Goal: Find specific page/section: Find specific page/section

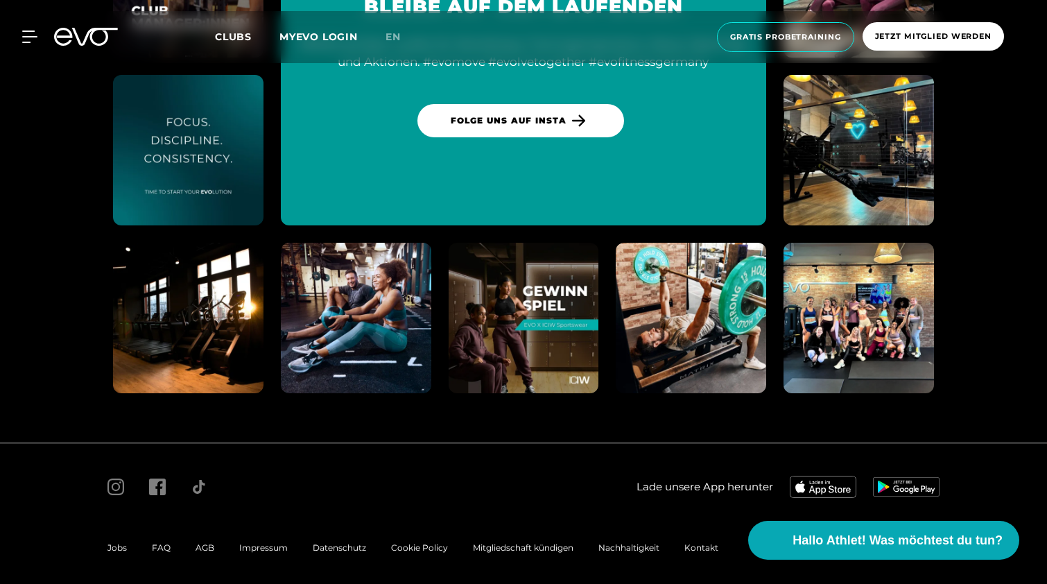
scroll to position [7264, 0]
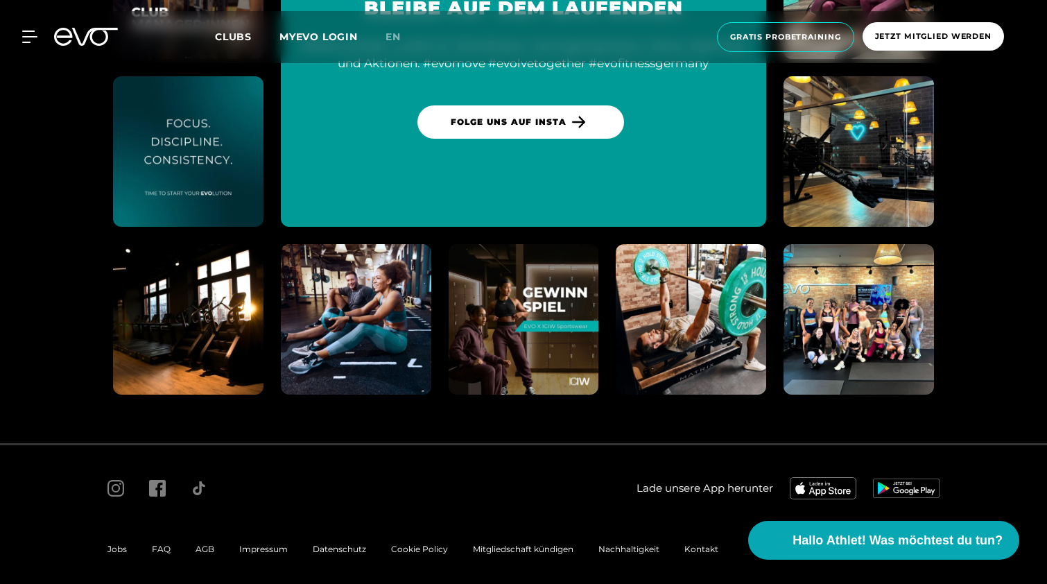
click at [125, 543] on span "Jobs" at bounding box center [116, 548] width 19 height 10
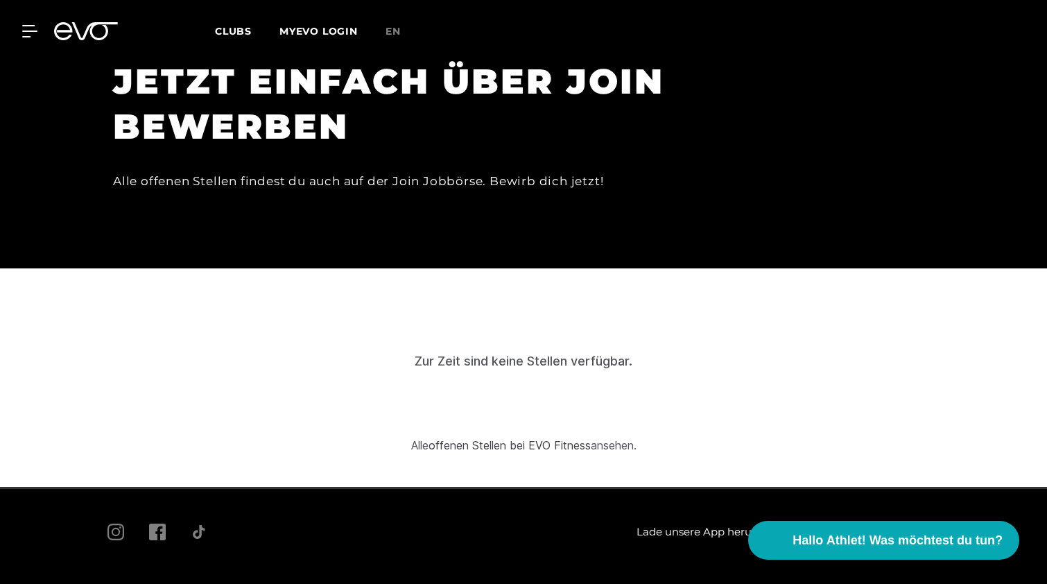
scroll to position [4276, 0]
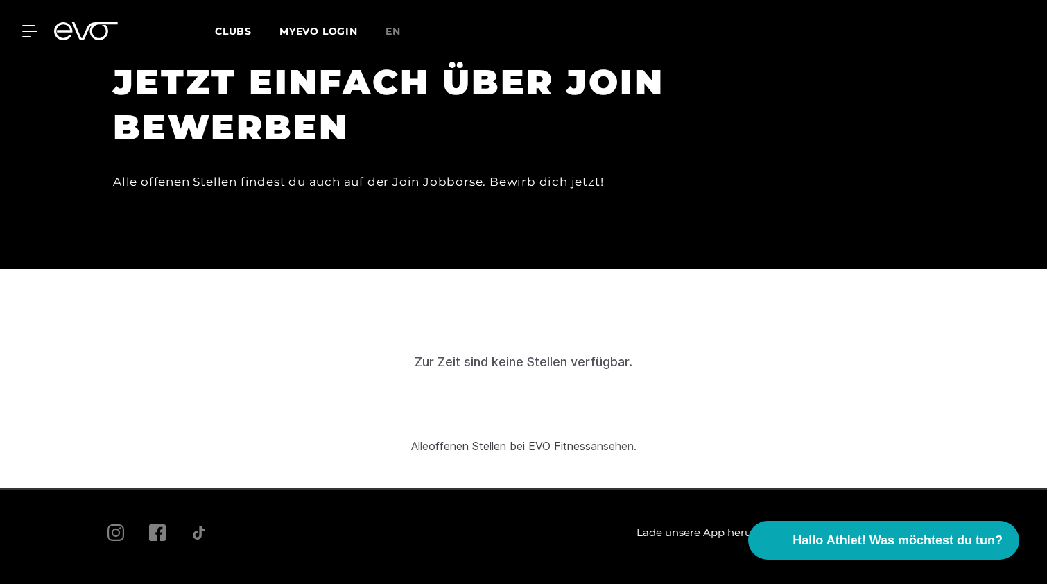
click at [119, 583] on span "Jobs" at bounding box center [116, 593] width 19 height 10
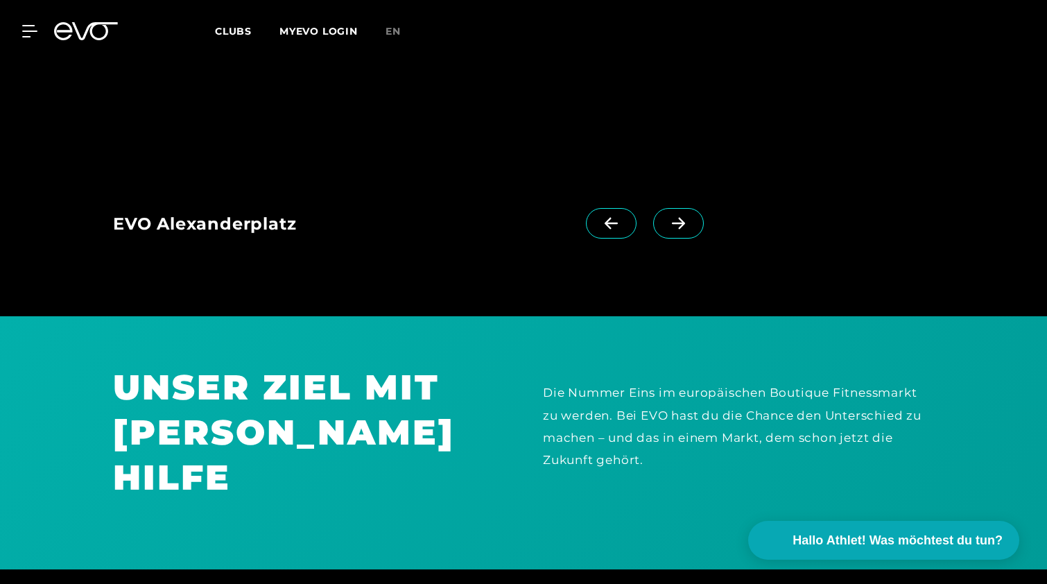
scroll to position [1464, 0]
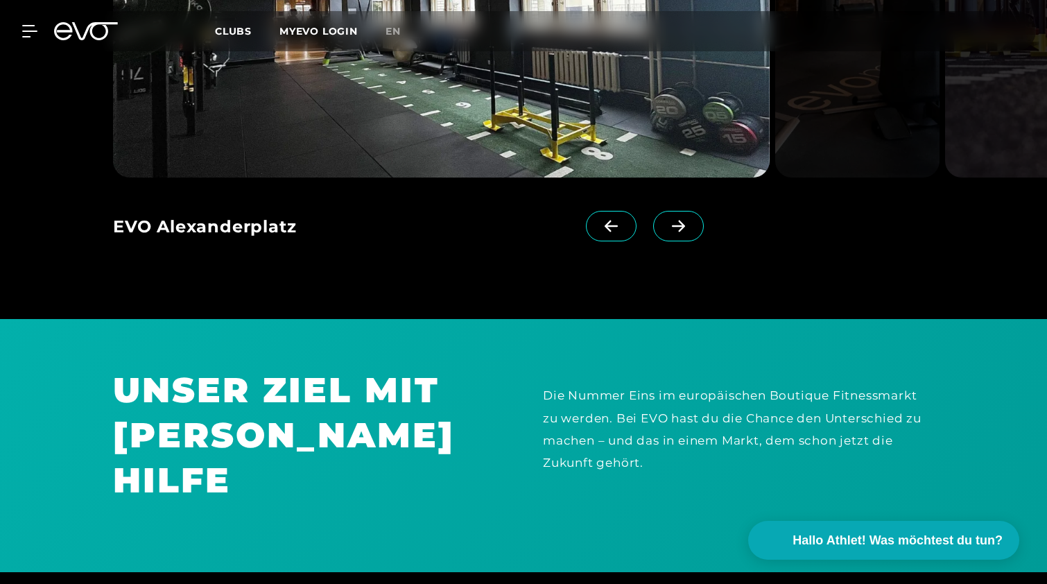
click at [676, 226] on icon at bounding box center [678, 226] width 13 height 12
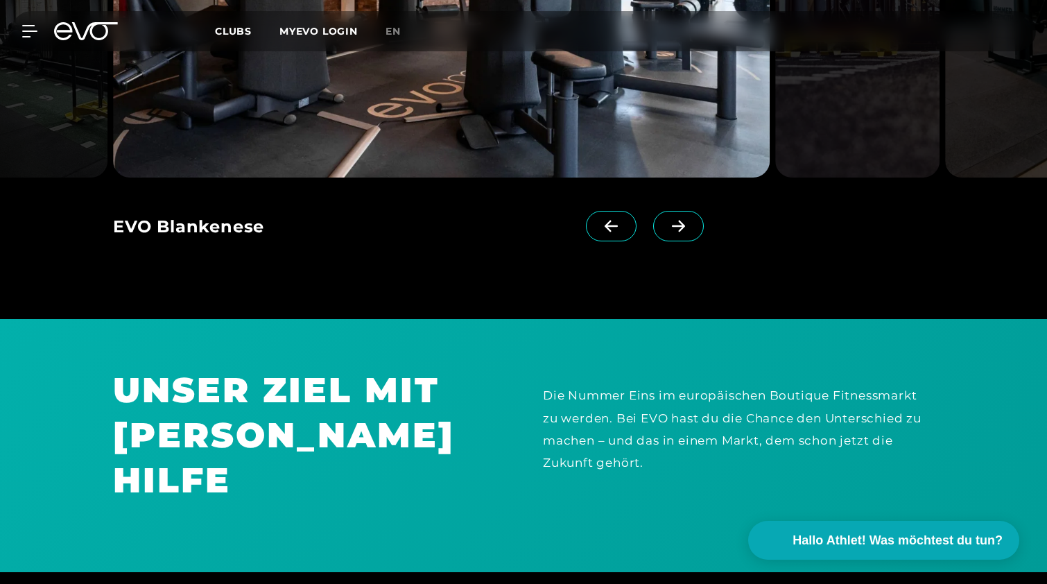
click at [676, 226] on icon at bounding box center [678, 226] width 13 height 12
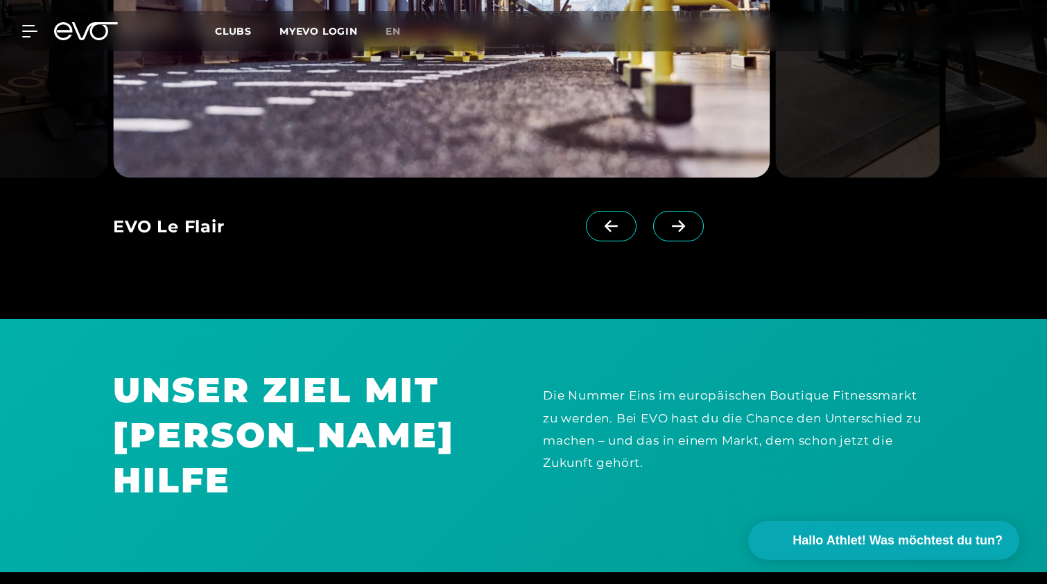
click at [676, 226] on icon at bounding box center [678, 226] width 13 height 12
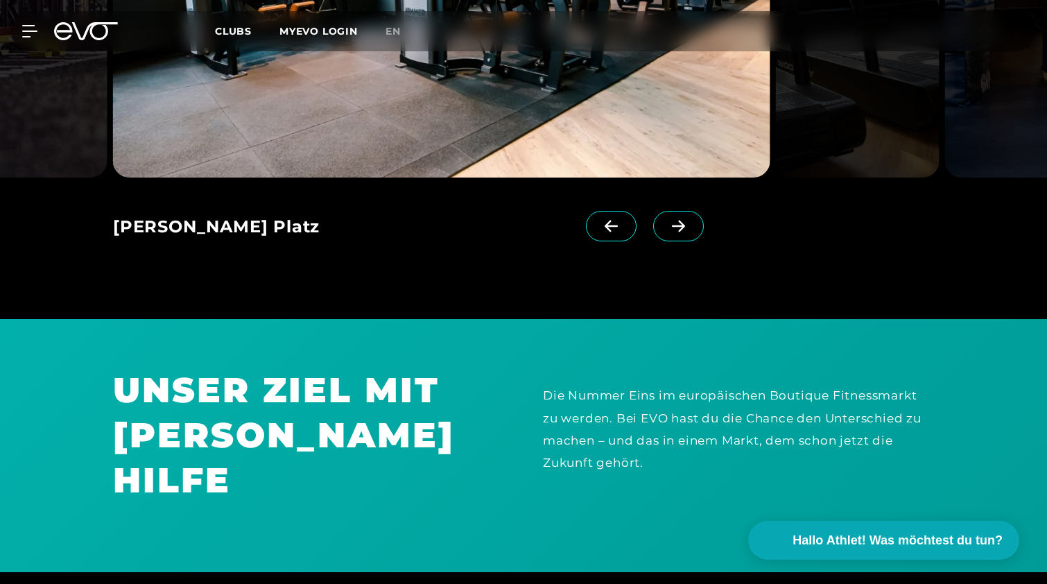
click at [676, 226] on icon at bounding box center [678, 226] width 13 height 12
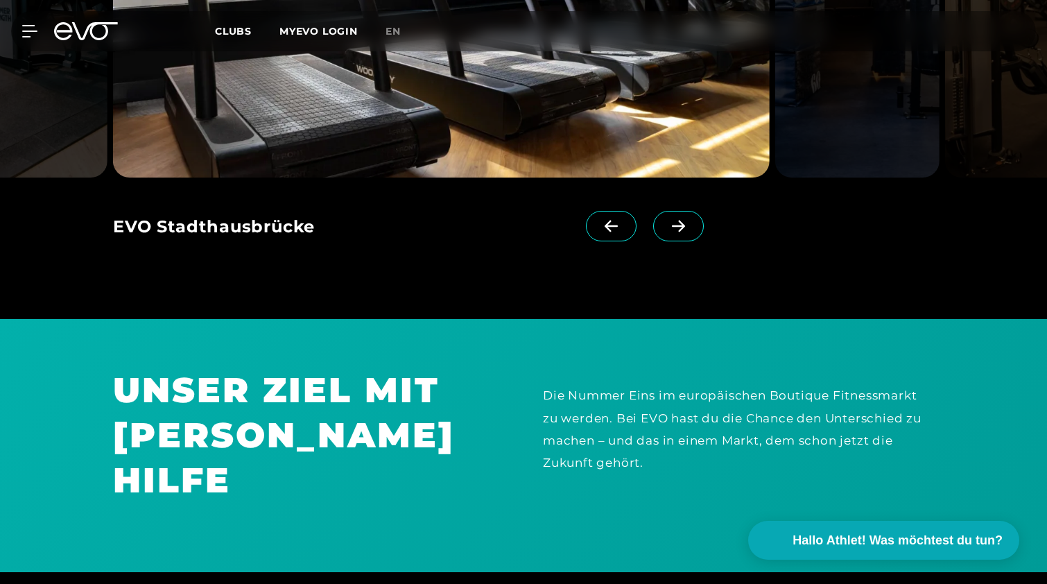
click at [676, 226] on icon at bounding box center [678, 226] width 13 height 12
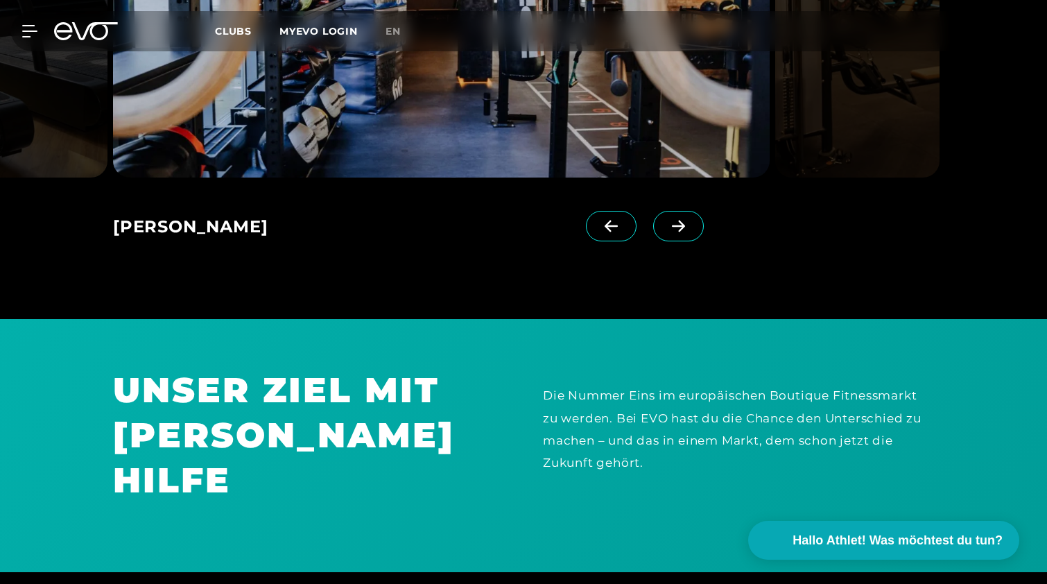
click at [676, 226] on icon at bounding box center [678, 226] width 13 height 12
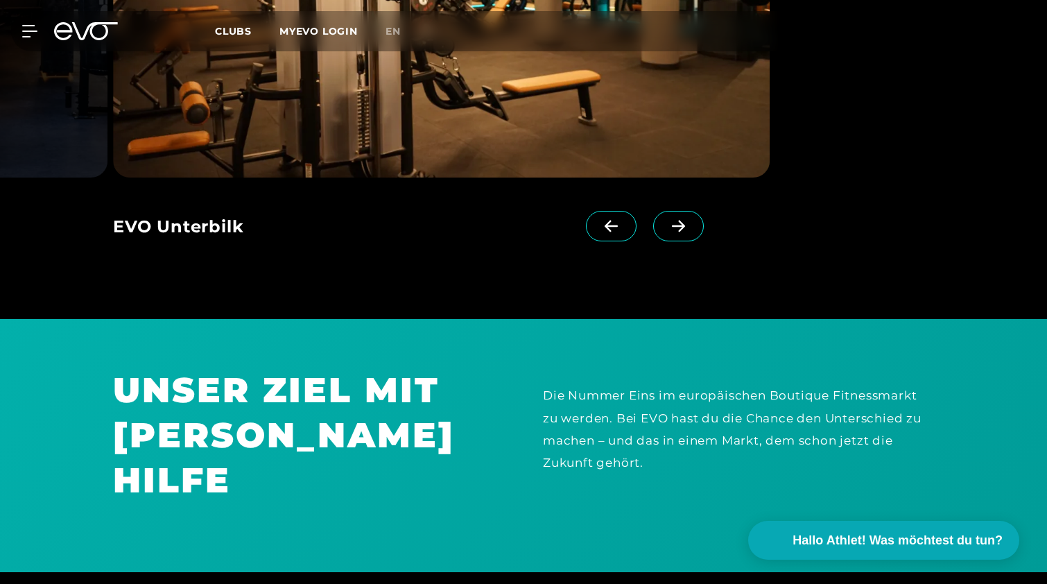
click at [676, 226] on icon at bounding box center [678, 226] width 13 height 12
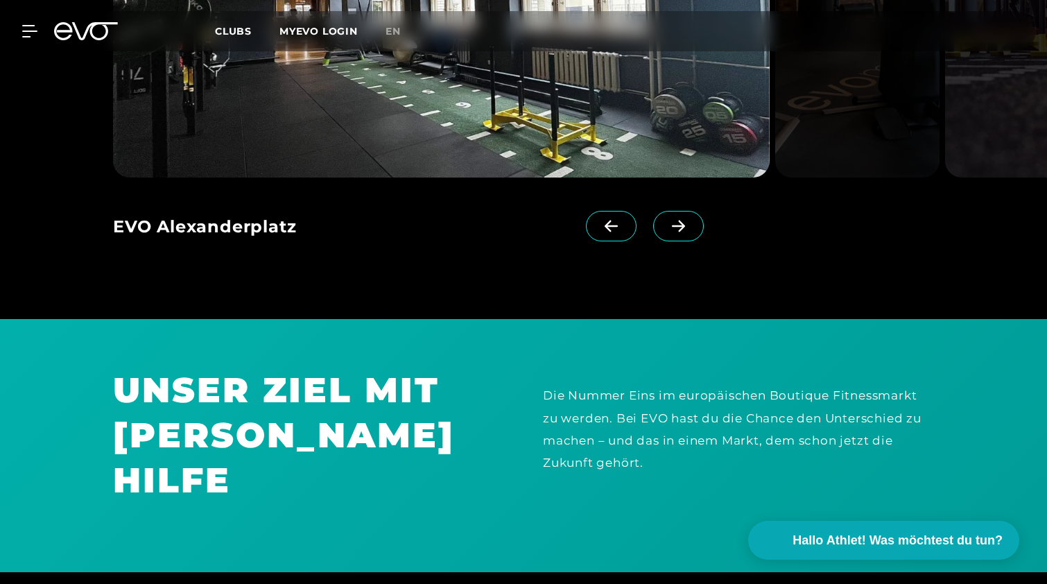
click at [676, 226] on icon at bounding box center [678, 226] width 13 height 12
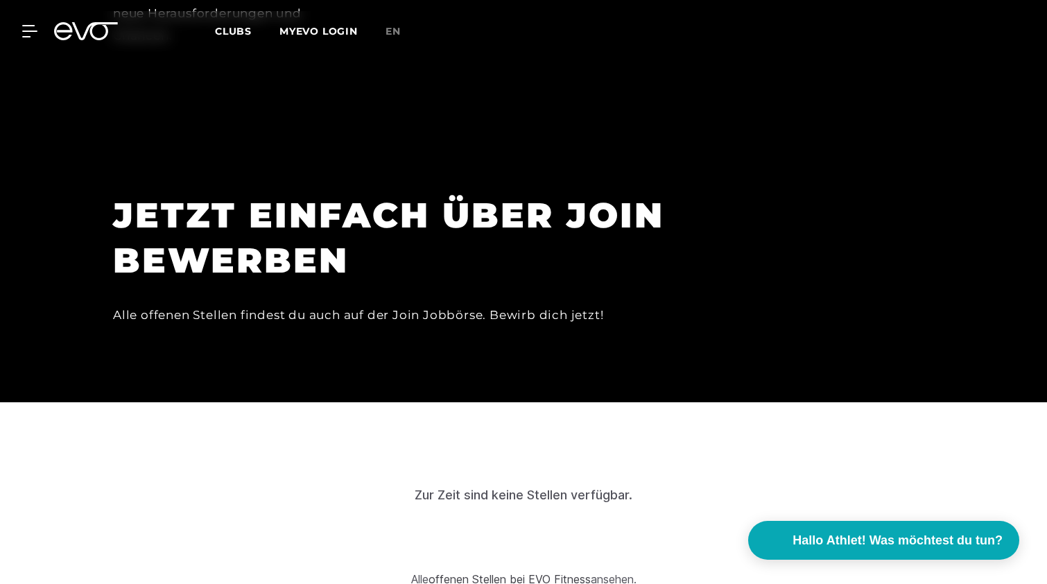
scroll to position [4143, 0]
